Goal: Task Accomplishment & Management: Understand process/instructions

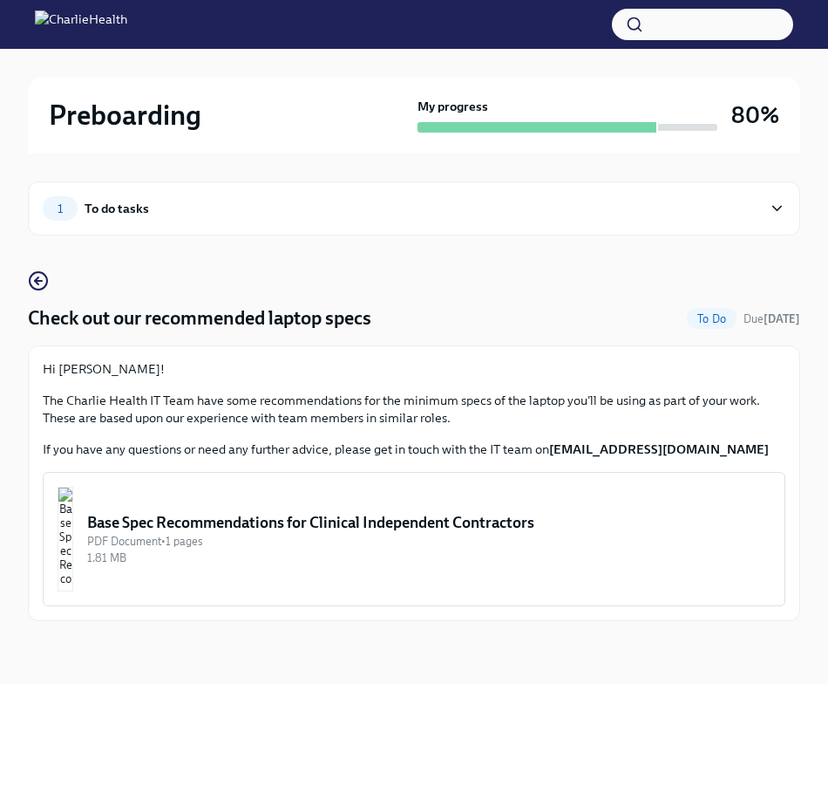
click at [492, 504] on button "Base Spec Recommendations for Clinical Independent Contractors PDF Document • 1…" at bounding box center [414, 539] width 743 height 134
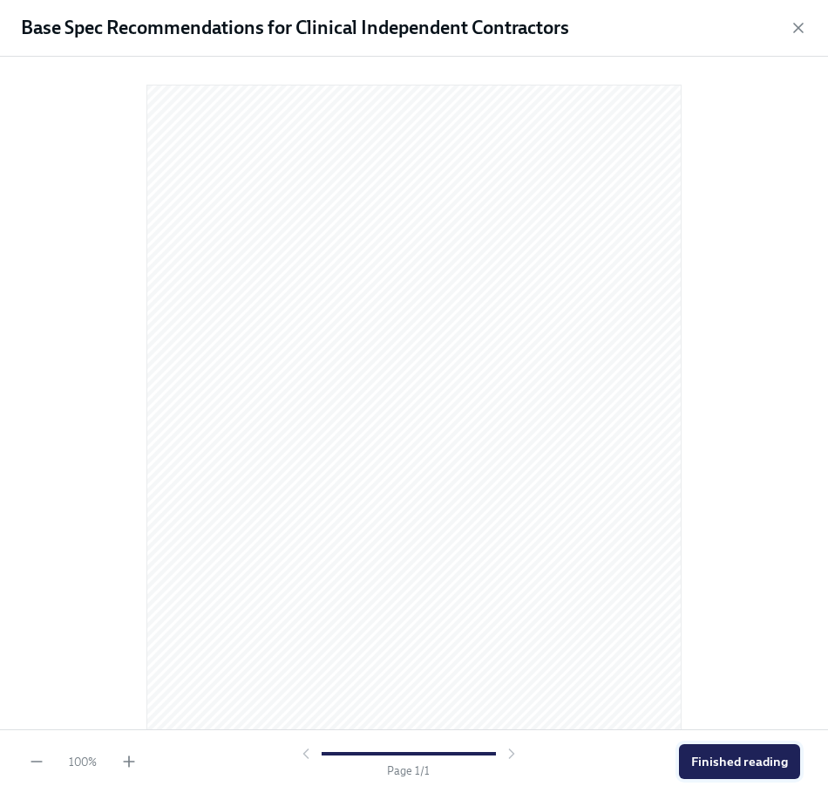
click at [750, 763] on span "Finished reading" at bounding box center [739, 760] width 97 height 17
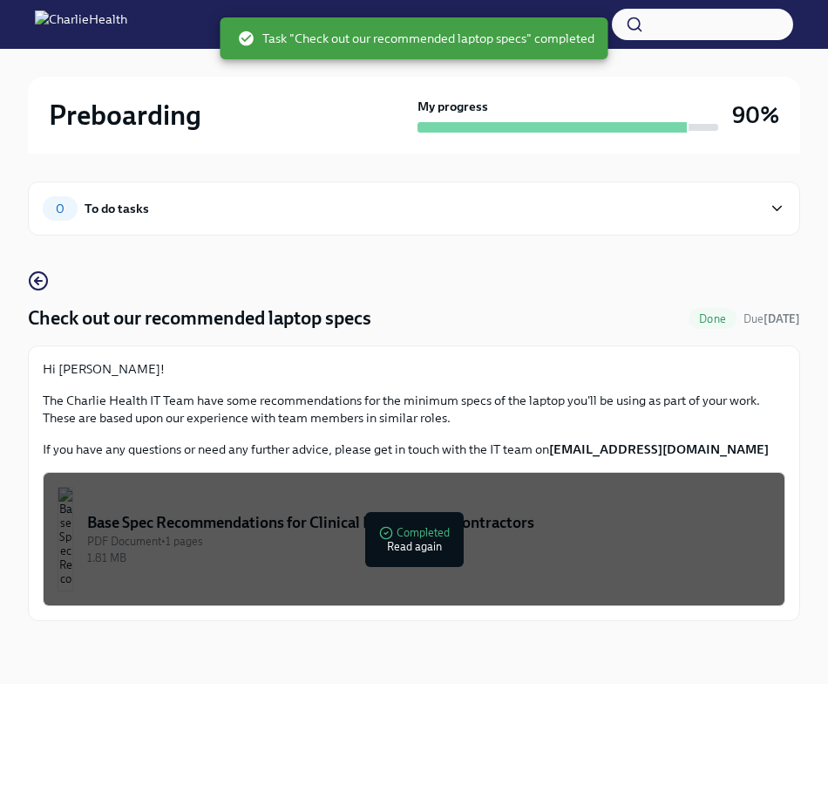
click at [657, 124] on div at bounding box center [552, 127] width 269 height 10
click at [327, 221] on div "0 To do tasks" at bounding box center [414, 208] width 773 height 54
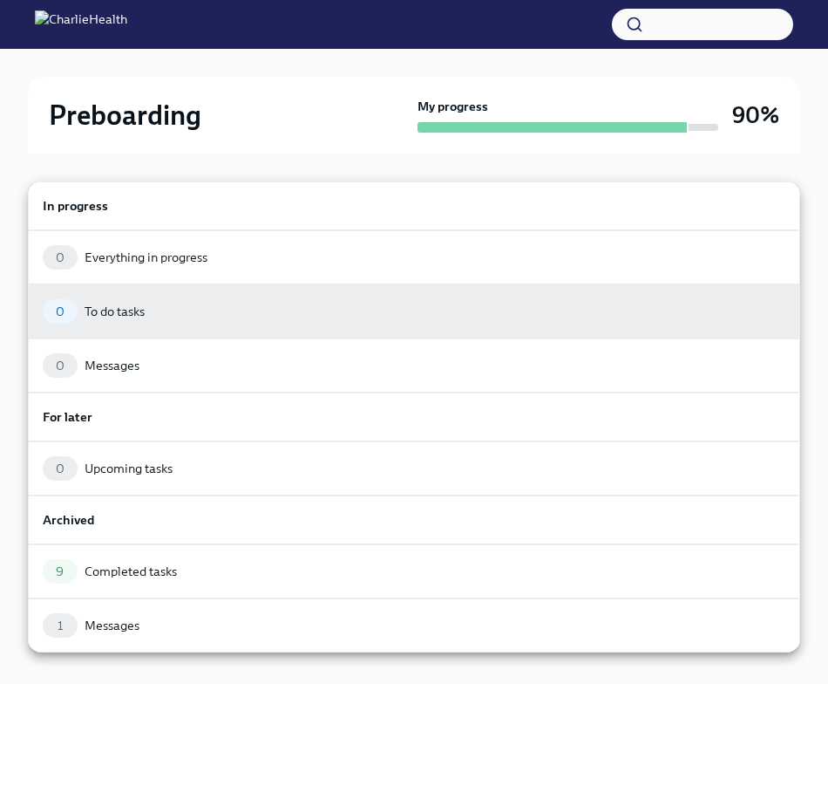
drag, startPoint x: 169, startPoint y: 112, endPoint x: 151, endPoint y: 71, distance: 45.7
click at [168, 112] on div at bounding box center [414, 396] width 828 height 793
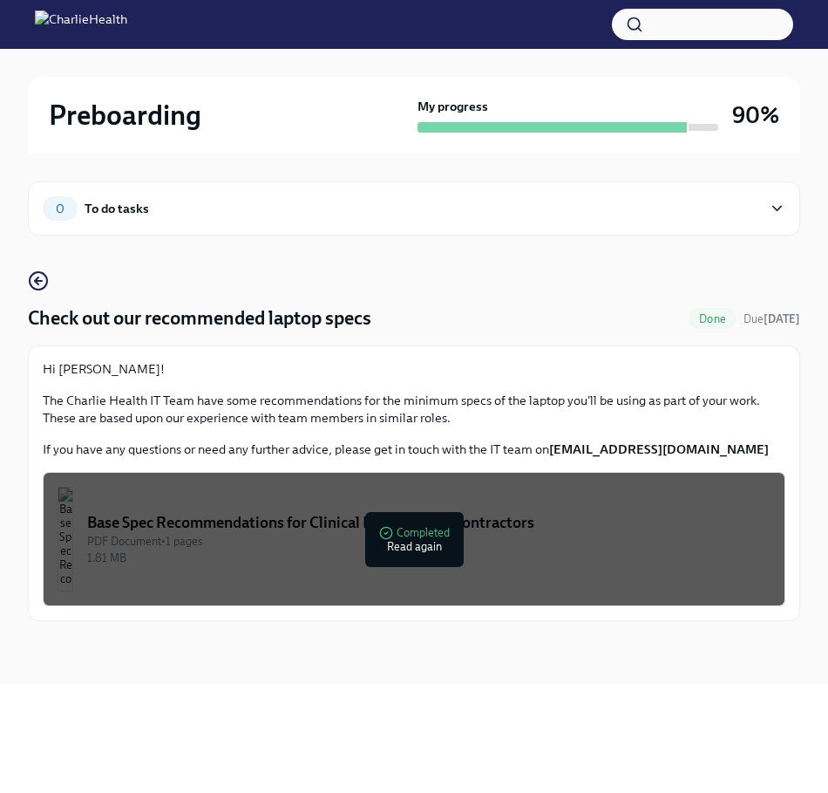
click at [45, 19] on img at bounding box center [81, 24] width 92 height 28
click at [749, 212] on div "0 To do tasks" at bounding box center [402, 208] width 719 height 24
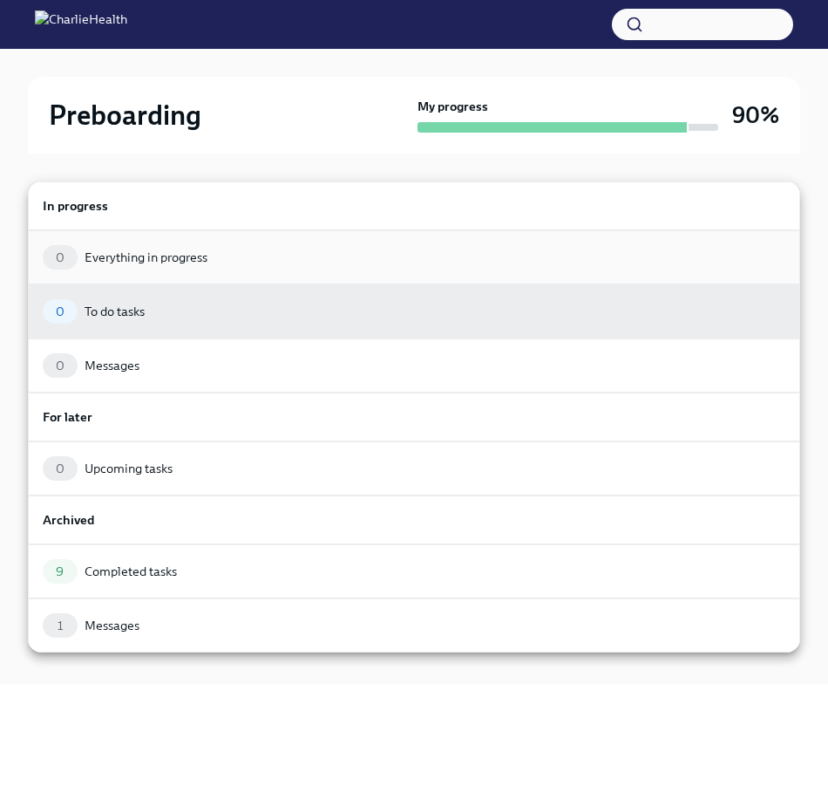
click at [88, 260] on div "Everything in progress" at bounding box center [146, 257] width 123 height 17
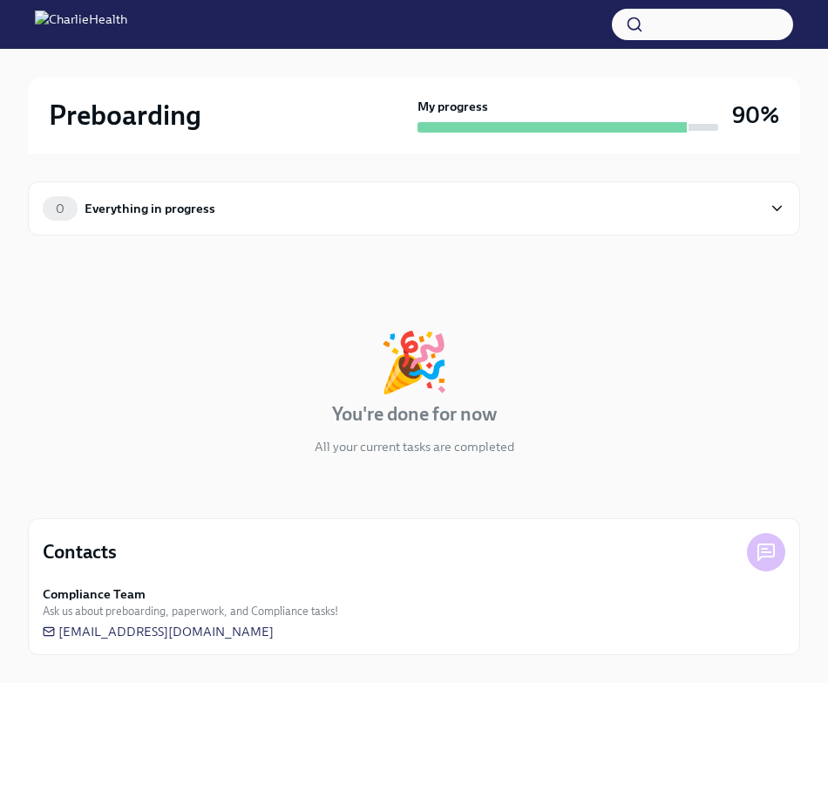
drag, startPoint x: 582, startPoint y: 112, endPoint x: 635, endPoint y: 110, distance: 53.3
click at [584, 112] on div "My progress" at bounding box center [568, 115] width 301 height 35
click at [702, 112] on div "My progress" at bounding box center [568, 115] width 301 height 35
click at [720, 114] on div "My progress 90%" at bounding box center [599, 115] width 362 height 35
